Goal: Task Accomplishment & Management: Manage account settings

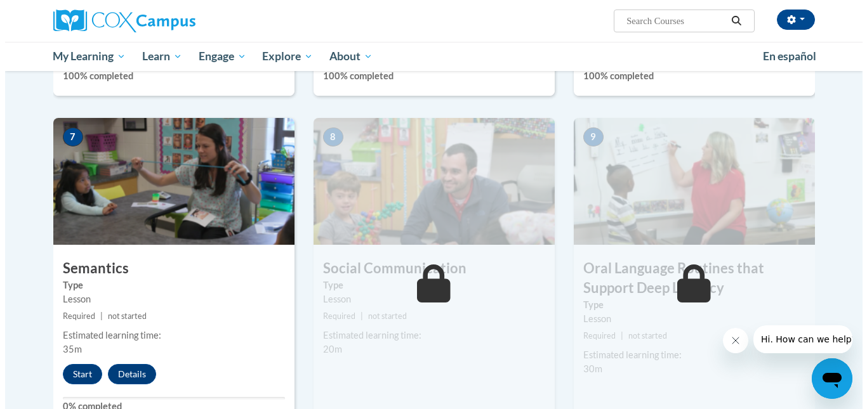
scroll to position [949, 0]
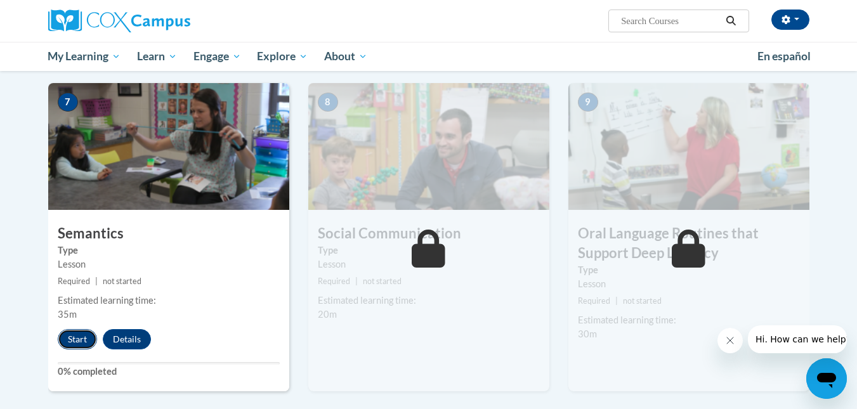
click at [70, 337] on button "Start" at bounding box center [77, 339] width 39 height 20
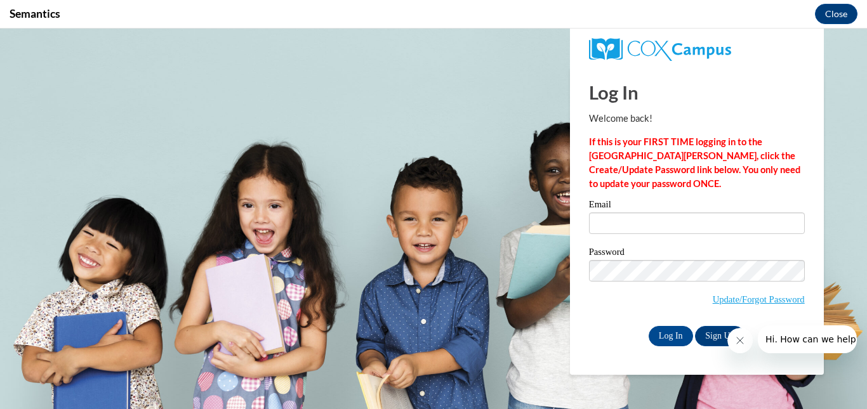
scroll to position [0, 0]
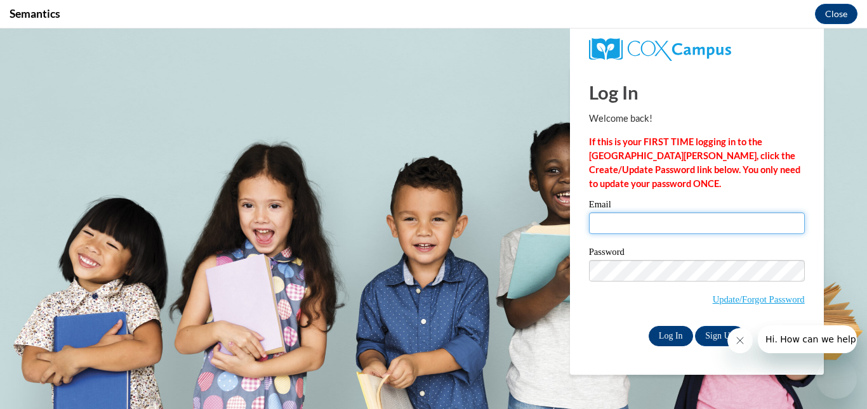
type input "[EMAIL_ADDRESS][DOMAIN_NAME]"
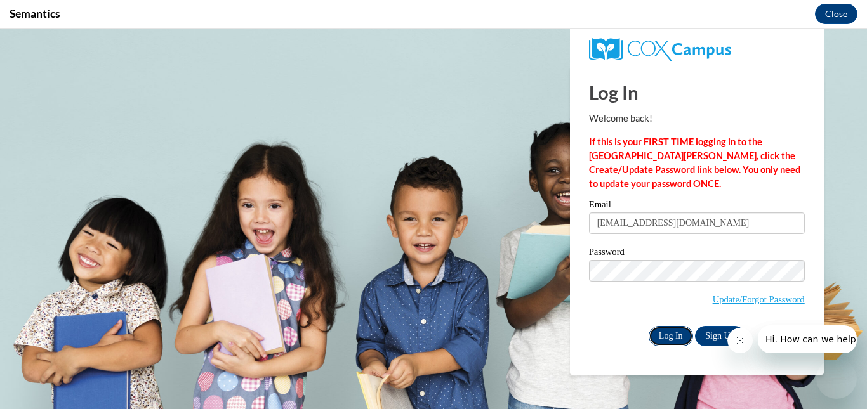
click at [657, 329] on input "Log In" at bounding box center [670, 336] width 44 height 20
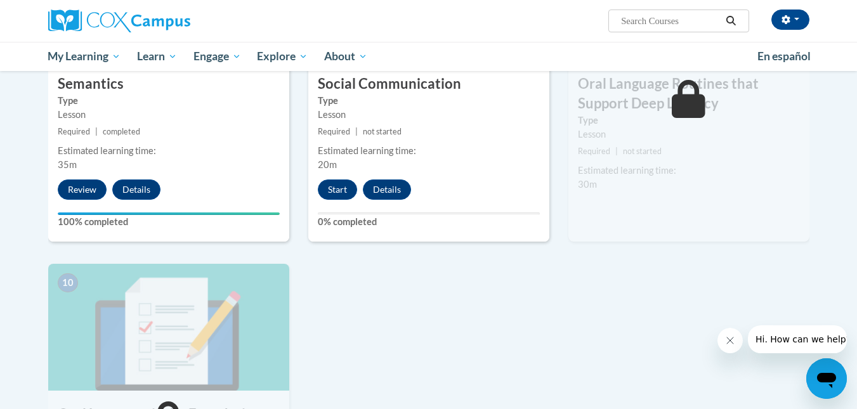
scroll to position [1115, 0]
